Goal: Answer question/provide support

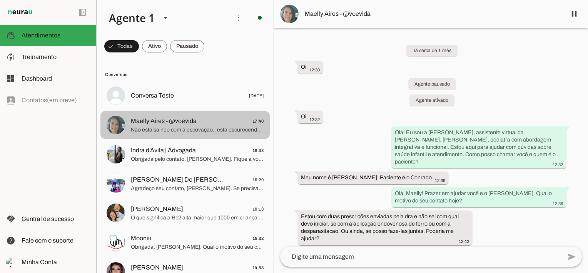
scroll to position [1104, 0]
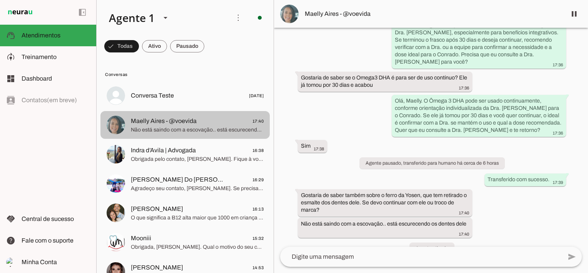
click at [206, 125] on span "Maelly Aires - @voevida 17:40" at bounding box center [197, 121] width 133 height 10
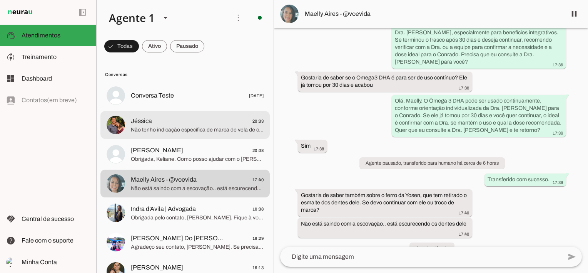
click at [176, 130] on span "Não tenho indicação específica de marca de vela de citronela. O importante é us…" at bounding box center [197, 130] width 133 height 8
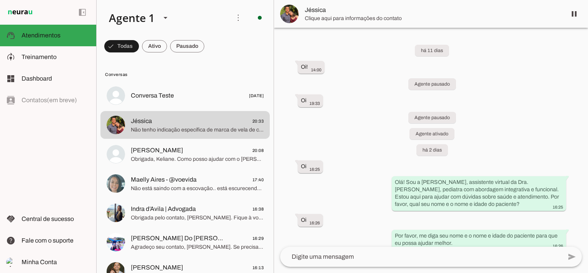
scroll to position [303, 0]
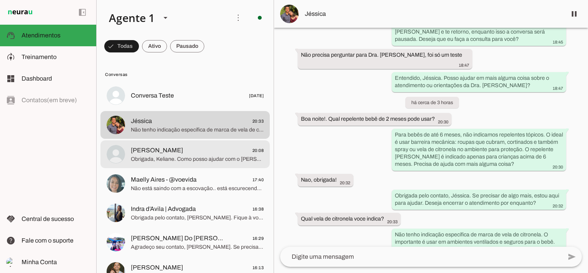
click at [191, 159] on span "Obrigada, Keliane. Como posso ajudar com o [PERSON_NAME] hoje? Qual a sua dúvid…" at bounding box center [197, 159] width 133 height 8
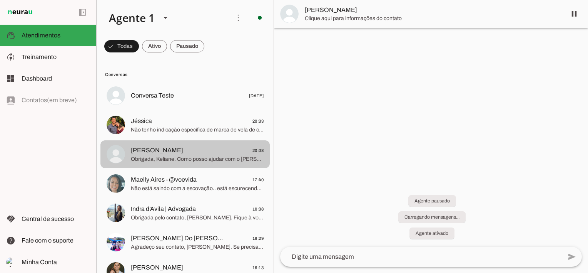
scroll to position [132, 0]
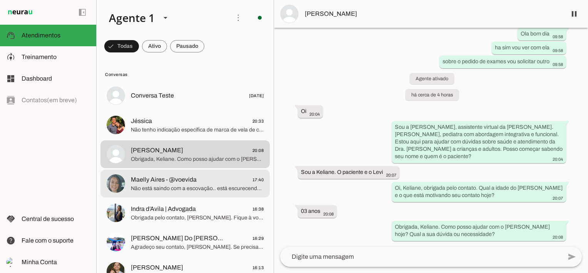
click at [189, 184] on span "Não está saindo com a escovação.. está escurecendo os dentes dele" at bounding box center [197, 188] width 133 height 8
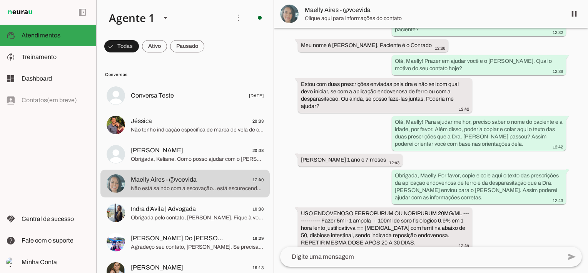
scroll to position [1104, 0]
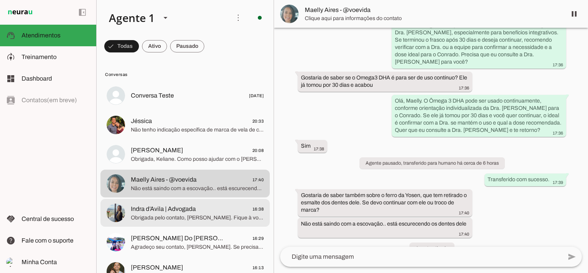
click at [164, 214] on span "Obrigada pelo contato, [PERSON_NAME]. Fique à vontade para chamar se precisar d…" at bounding box center [197, 218] width 133 height 8
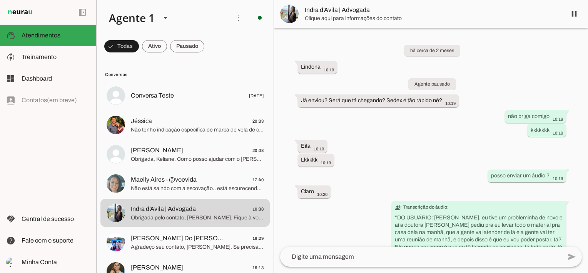
scroll to position [998, 0]
